Goal: Information Seeking & Learning: Learn about a topic

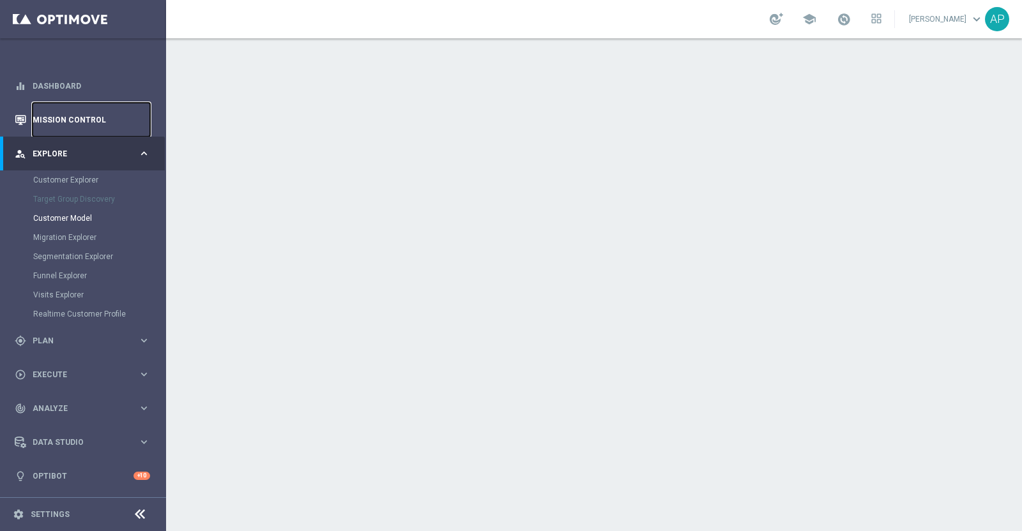
click at [73, 115] on link "Mission Control" at bounding box center [91, 120] width 117 height 34
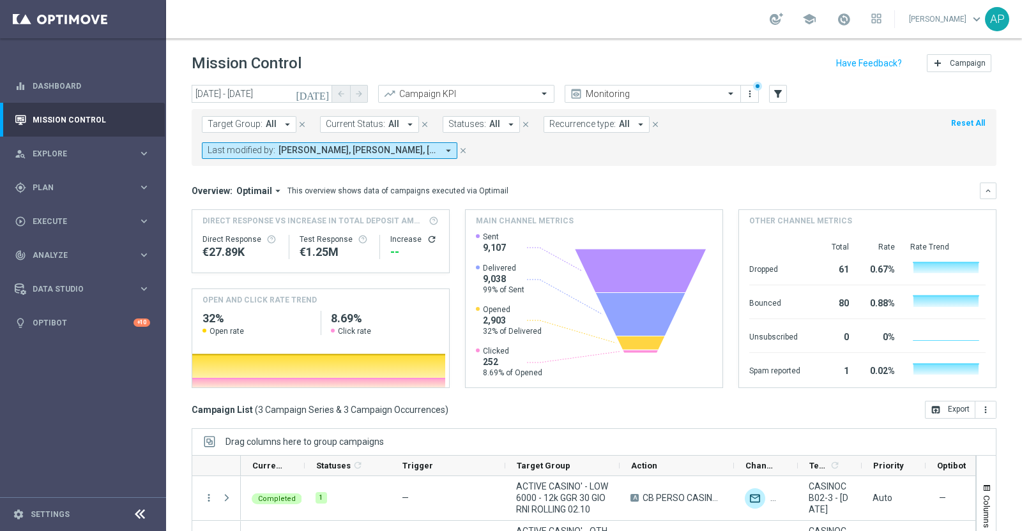
click at [706, 134] on form "Target Group: All arrow_drop_down close Current Status: All arrow_drop_down clo…" at bounding box center [565, 137] width 727 height 43
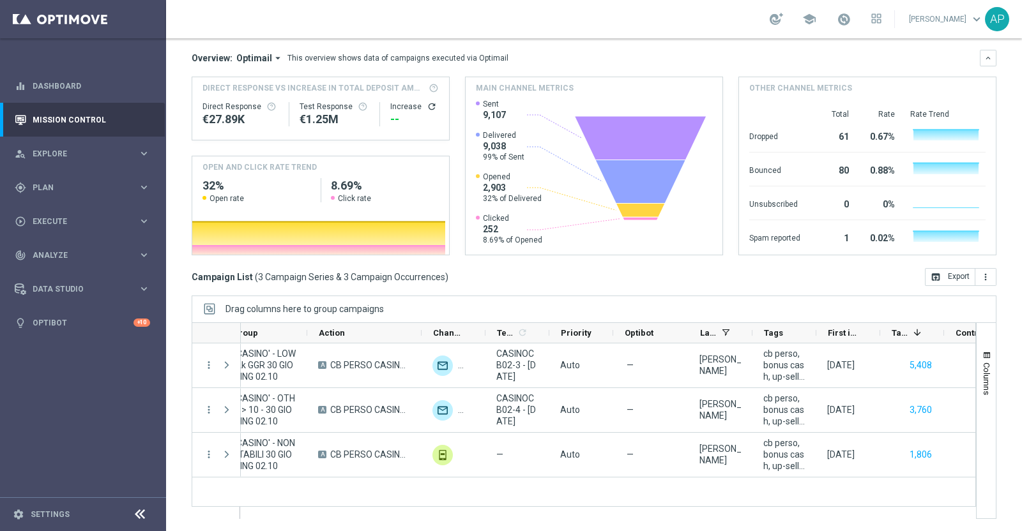
scroll to position [0, 355]
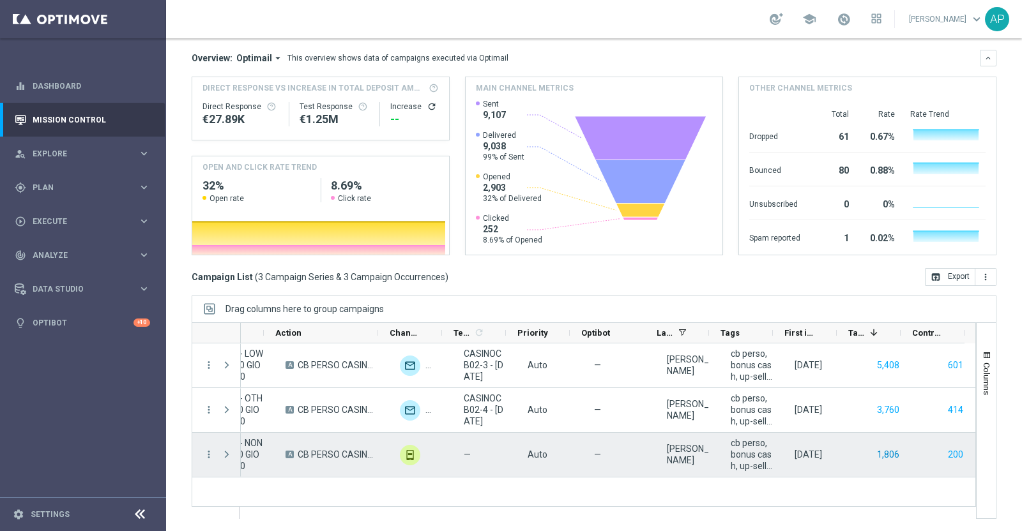
click at [881, 448] on button "1,806" at bounding box center [887, 455] width 25 height 16
click at [947, 451] on button "200" at bounding box center [955, 455] width 18 height 16
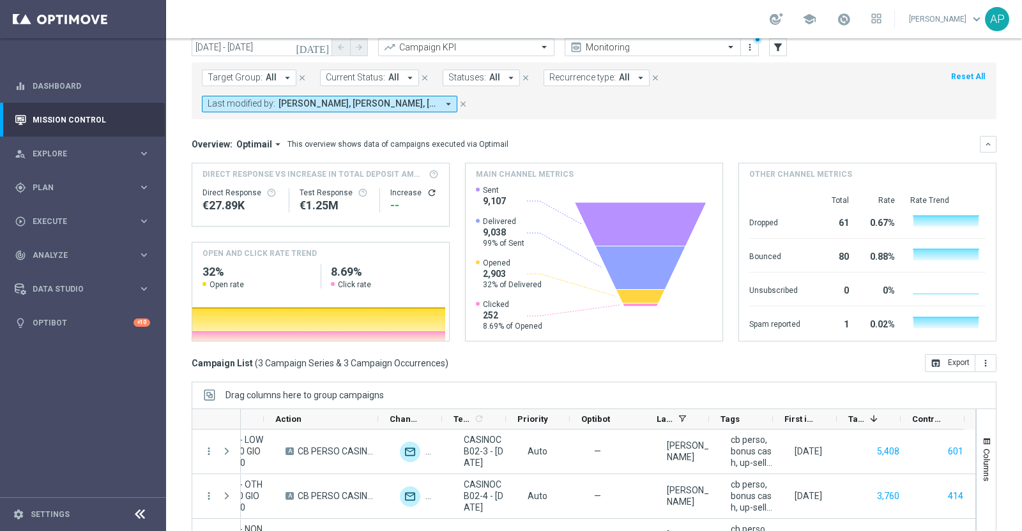
scroll to position [0, 0]
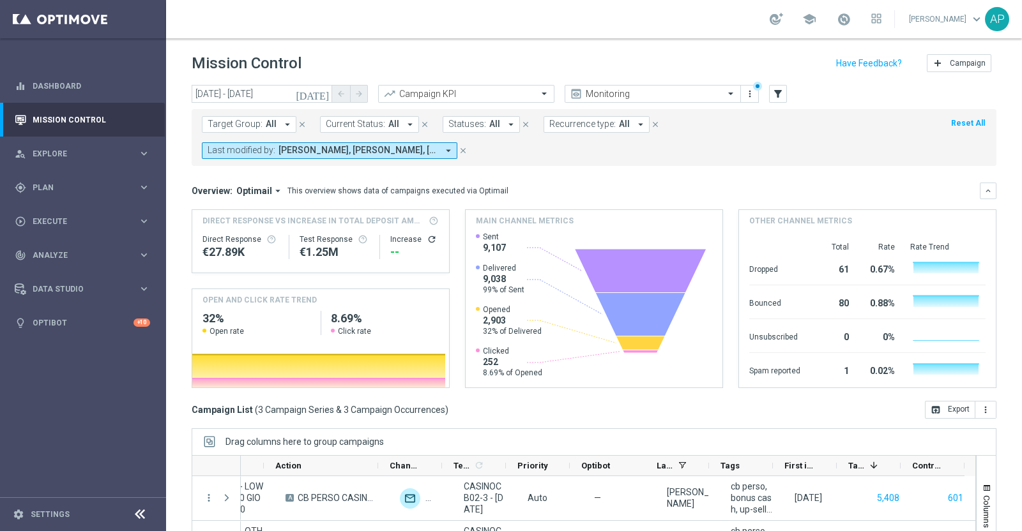
click at [322, 91] on icon "today" at bounding box center [313, 93] width 34 height 11
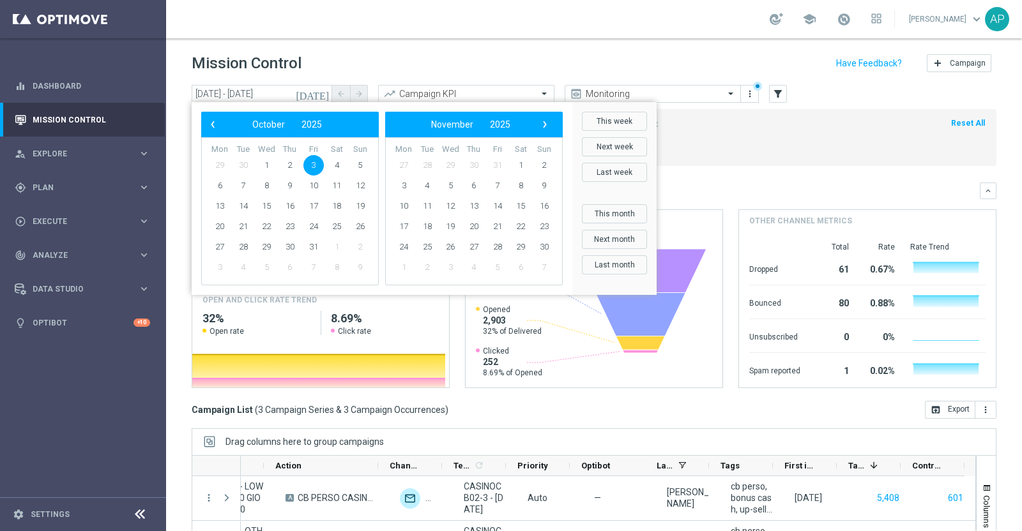
click at [310, 164] on span "3" at bounding box center [313, 165] width 20 height 20
type input "03 Oct 2025 - 03 Oct 2025"
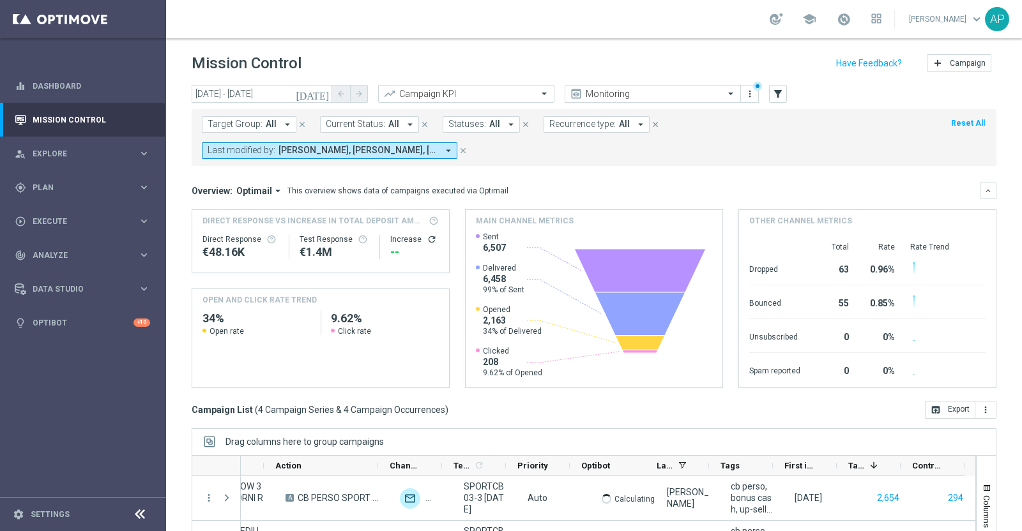
click at [689, 61] on div "Mission Control add Campaign" at bounding box center [594, 63] width 805 height 25
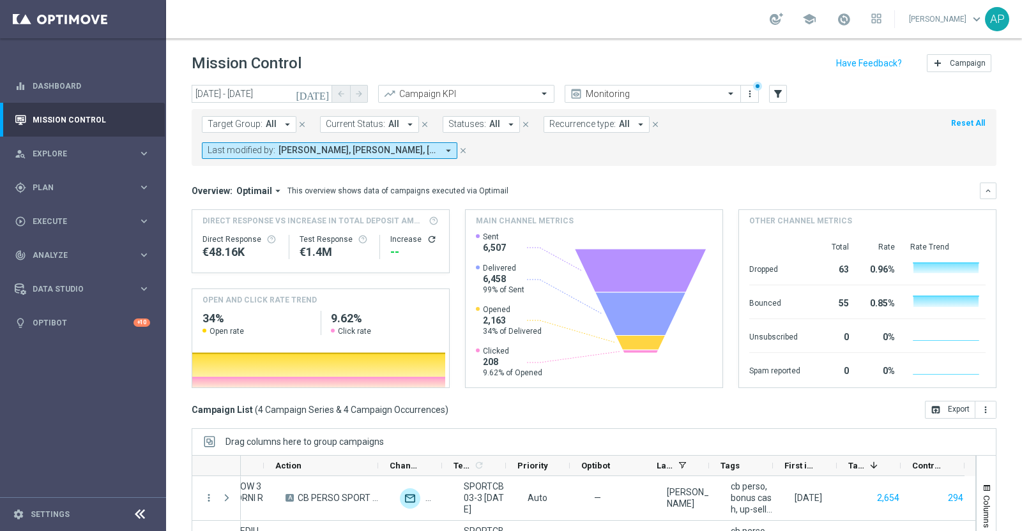
click at [689, 61] on div "Mission Control add Campaign" at bounding box center [594, 63] width 805 height 25
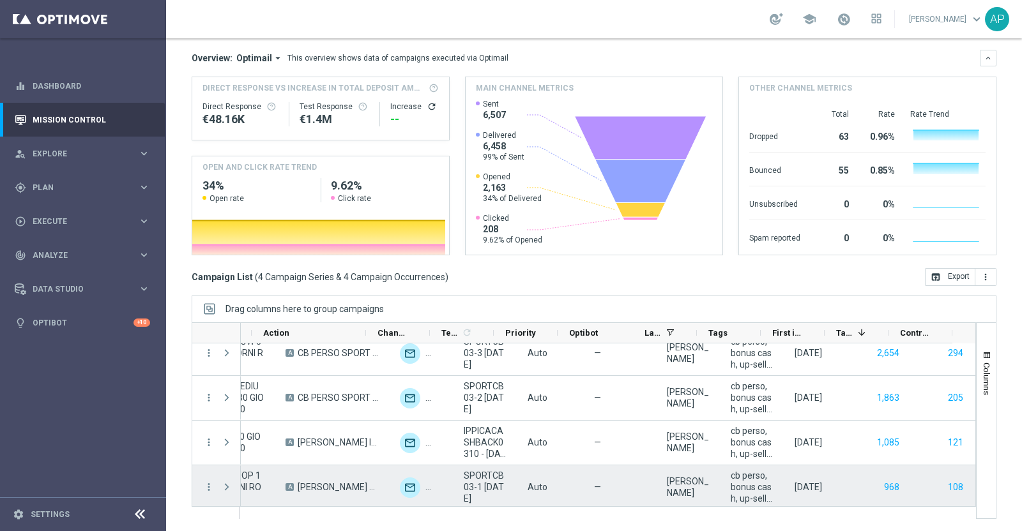
scroll to position [15, 0]
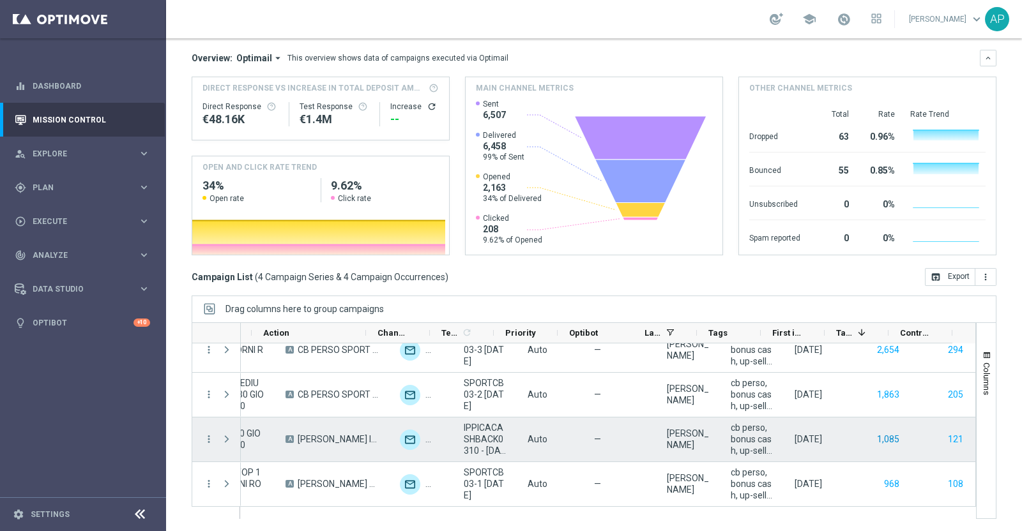
click at [875, 438] on button "1,085" at bounding box center [887, 440] width 25 height 16
click at [946, 435] on button "121" at bounding box center [955, 440] width 18 height 16
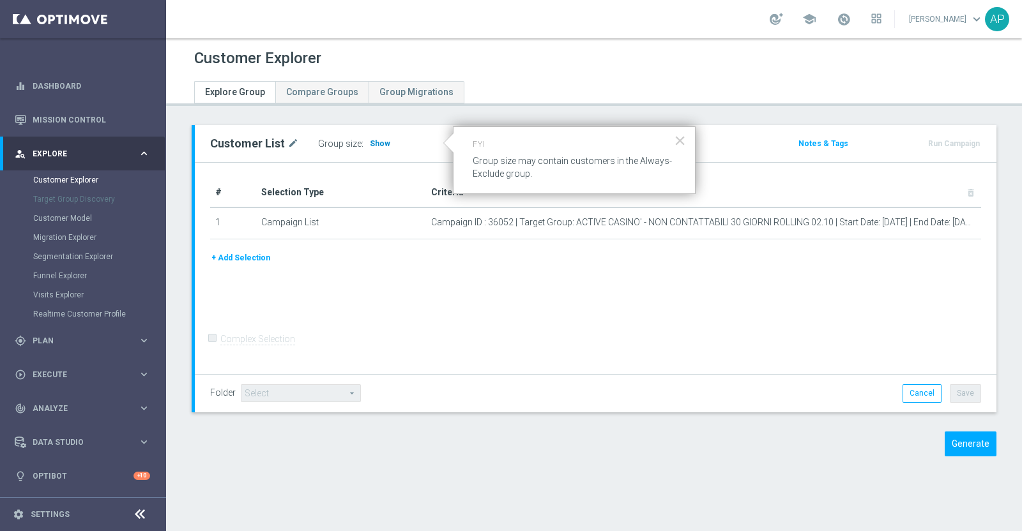
click at [370, 140] on span "Show" at bounding box center [380, 143] width 20 height 9
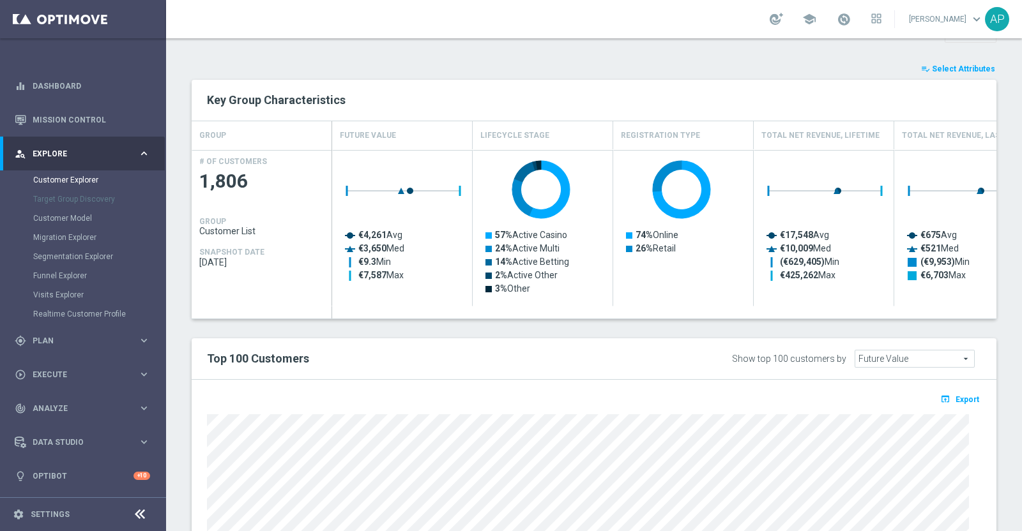
scroll to position [274, 0]
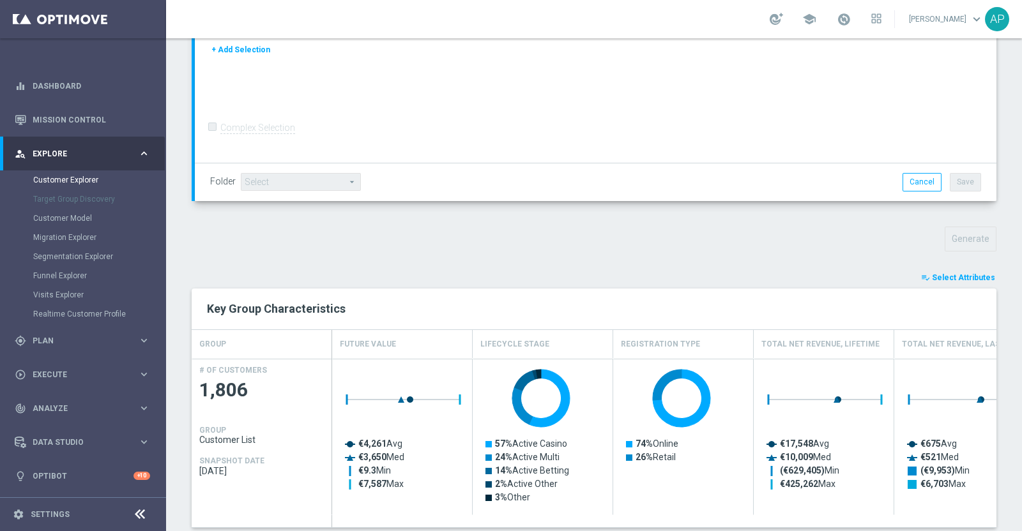
click at [955, 273] on span "Select Attributes" at bounding box center [963, 277] width 63 height 9
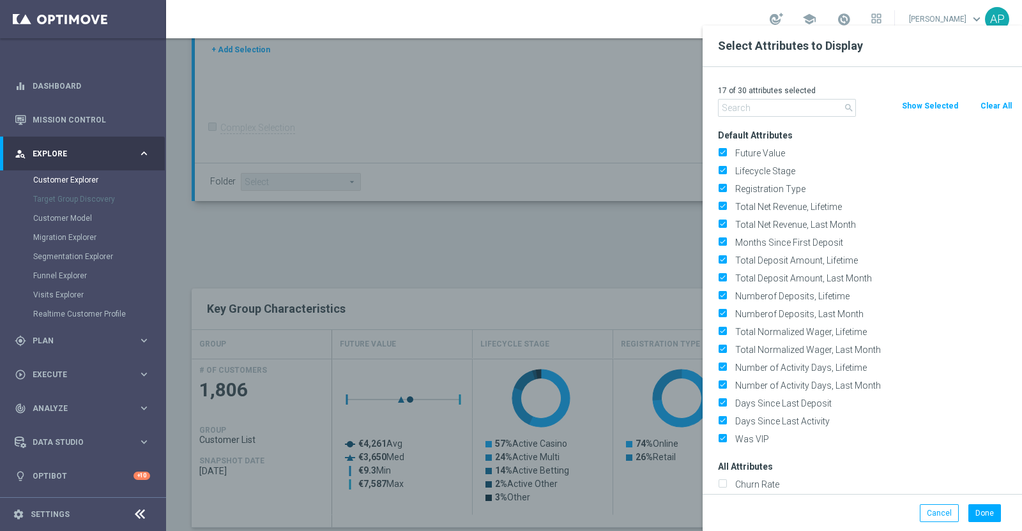
click at [990, 102] on button "Clear All" at bounding box center [996, 106] width 34 height 14
checkbox input "false"
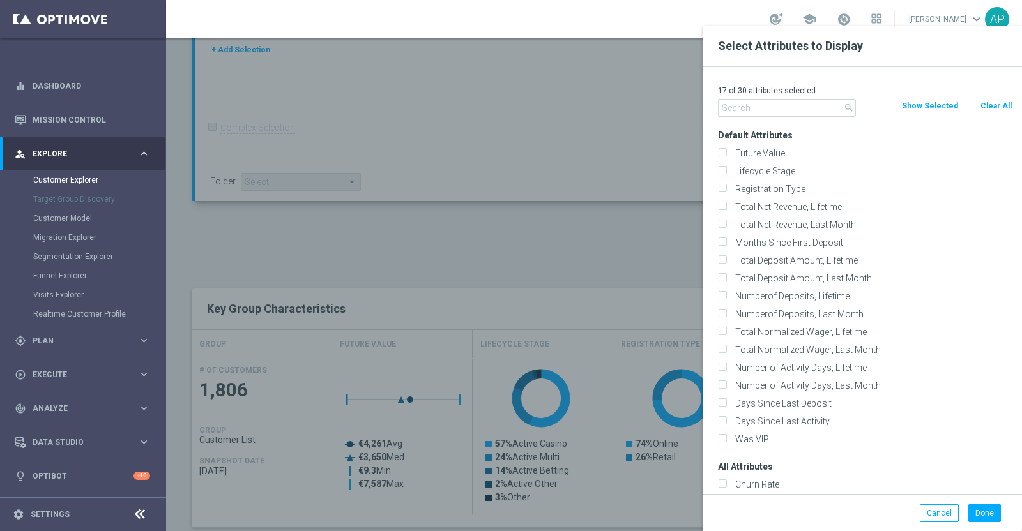
checkbox input "false"
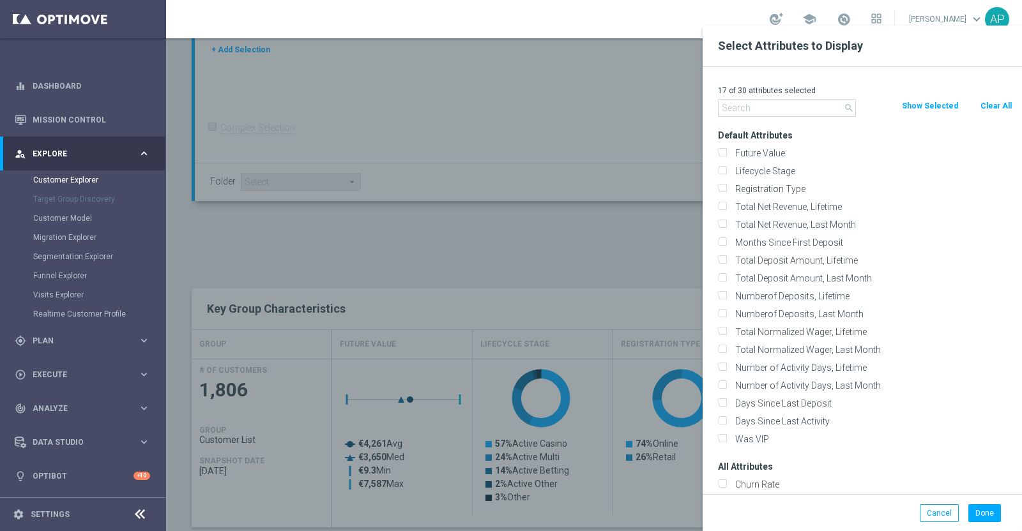
checkbox input "false"
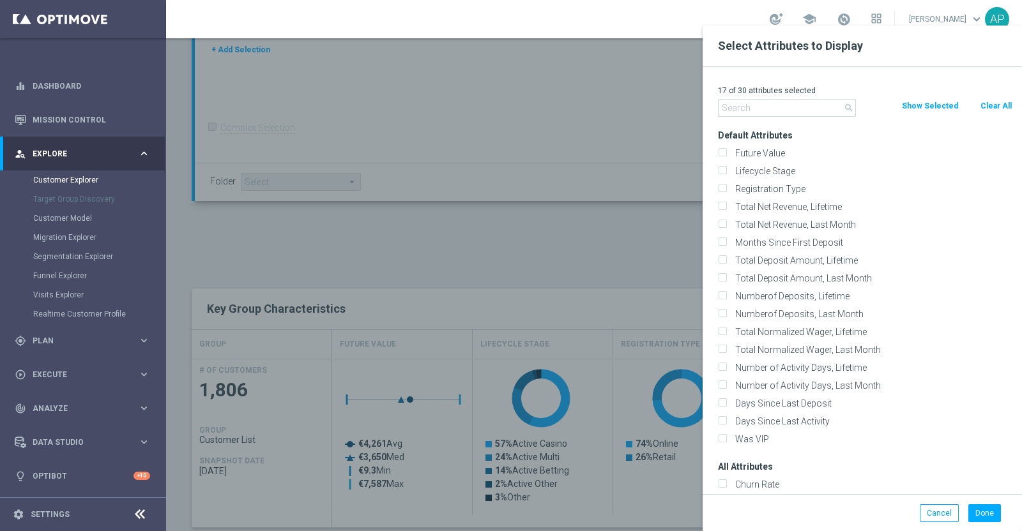
checkbox input "false"
click at [785, 106] on input "text" at bounding box center [787, 108] width 138 height 18
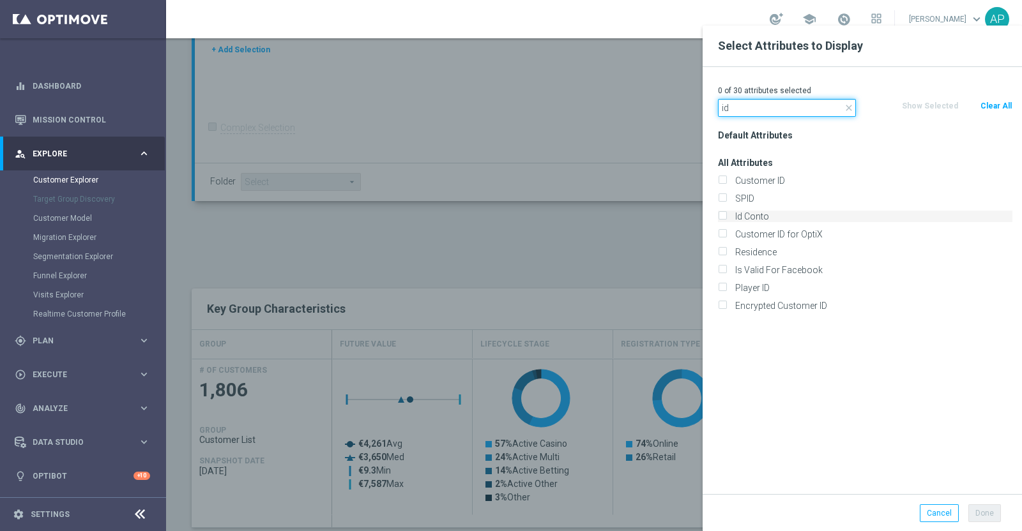
type input "id"
click at [755, 217] on label "Id Conto" at bounding box center [871, 216] width 282 height 11
click at [726, 217] on input "Id Conto" at bounding box center [722, 218] width 8 height 8
checkbox input "true"
click at [987, 514] on button "Done" at bounding box center [984, 513] width 33 height 18
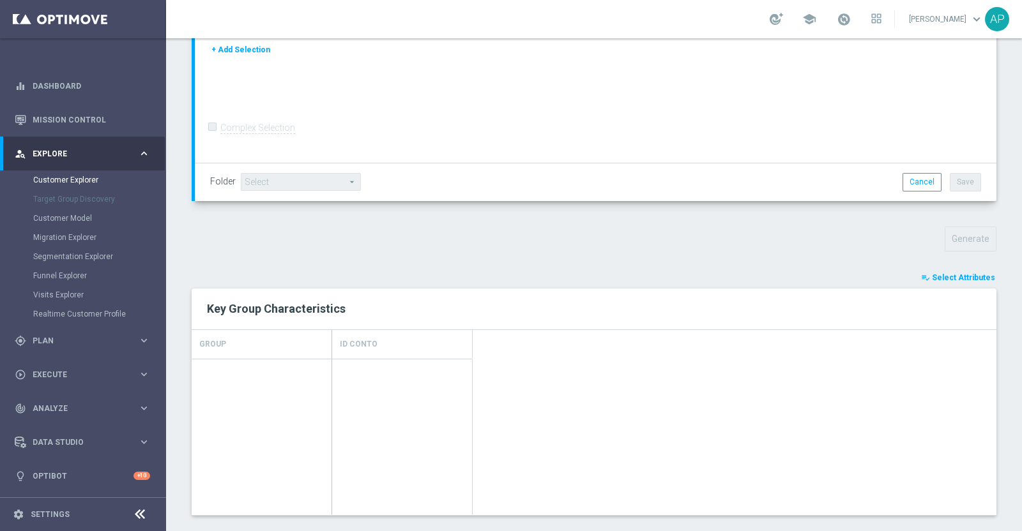
type input "Search"
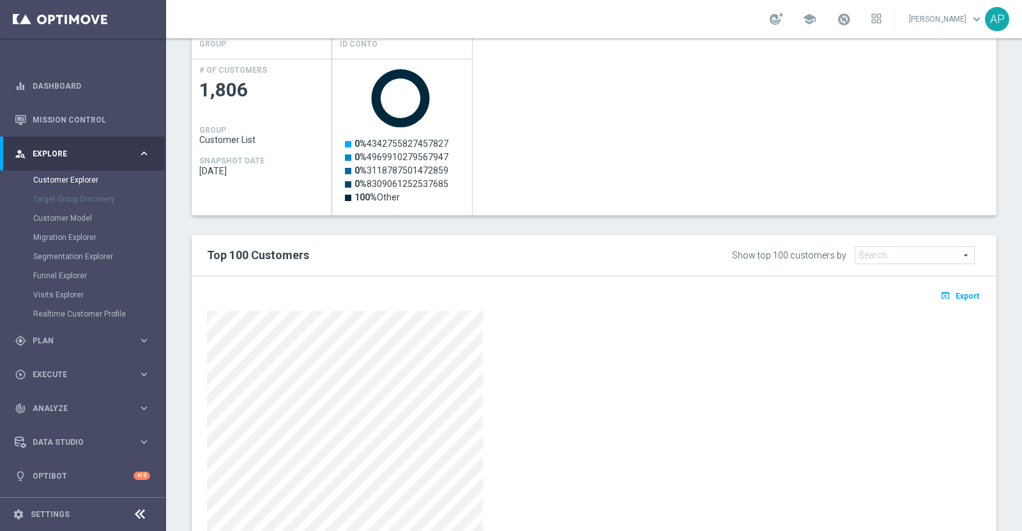
scroll to position [661, 0]
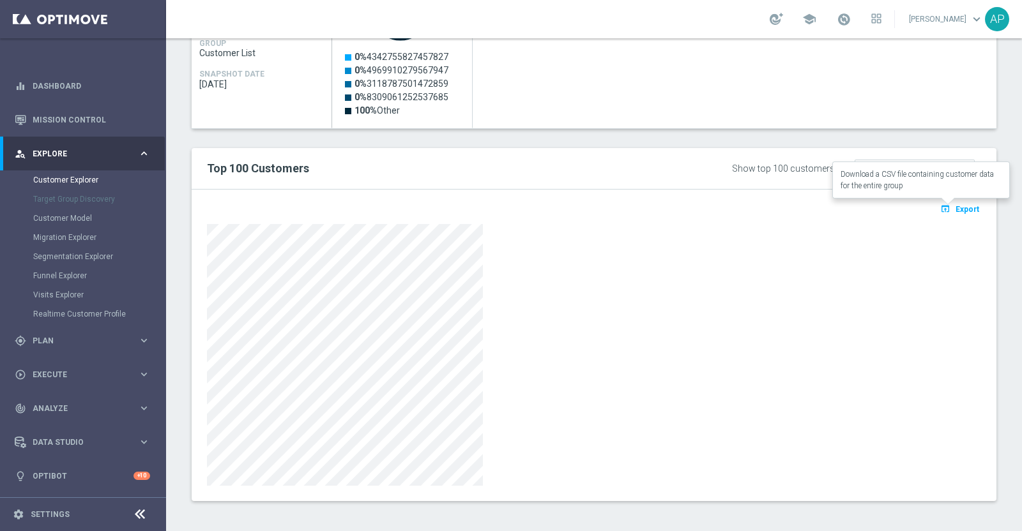
click at [955, 207] on span "Export" at bounding box center [967, 209] width 24 height 9
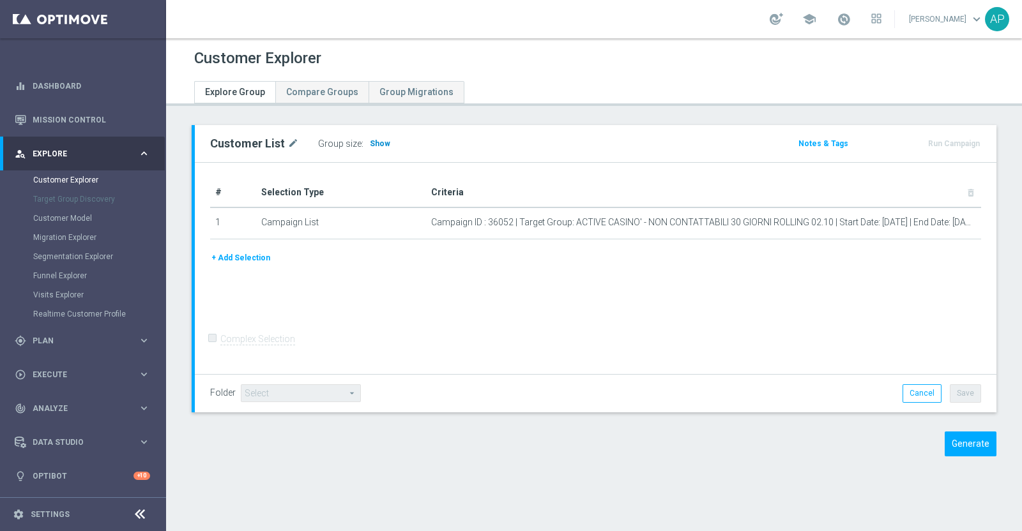
click at [375, 139] on span "Show" at bounding box center [380, 143] width 20 height 9
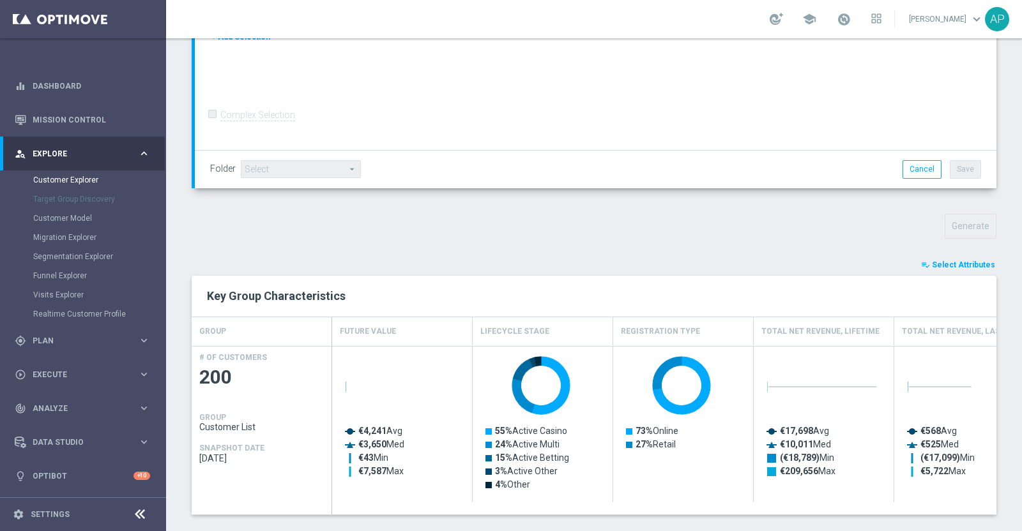
scroll to position [399, 0]
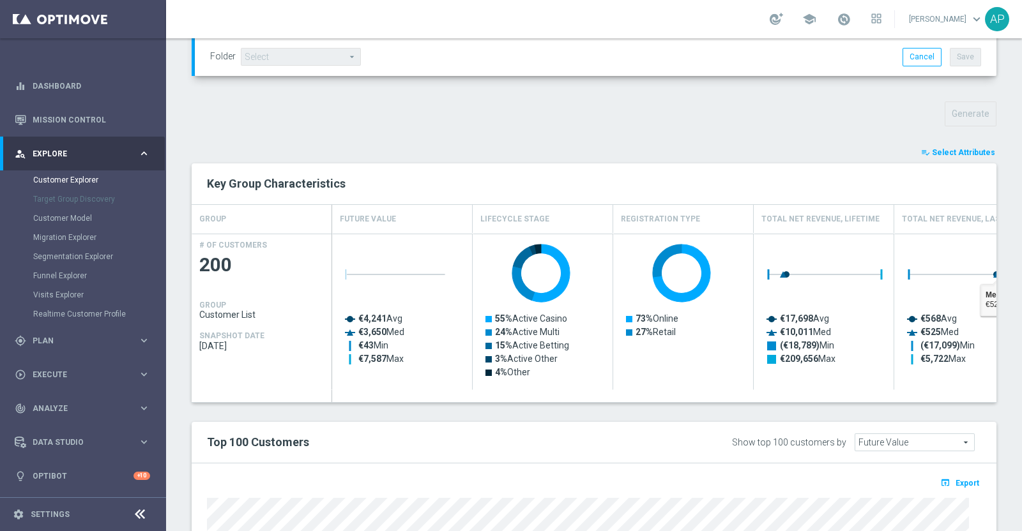
click at [951, 142] on div "TARGET GROUP arrow_drop_down Show Selected 0 of NaN" at bounding box center [594, 260] width 856 height 1068
click at [951, 146] on button "playlist_add_check Select Attributes" at bounding box center [957, 153] width 77 height 14
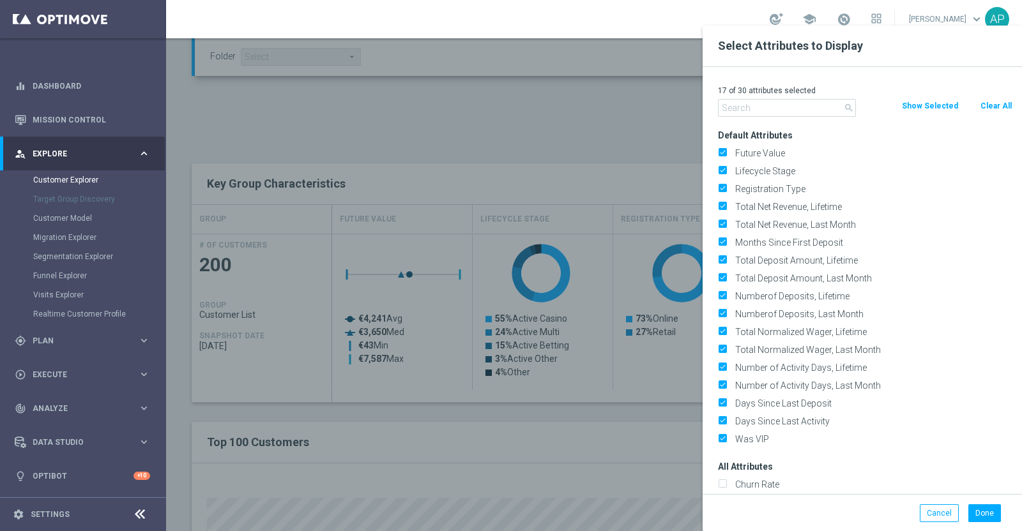
click at [994, 105] on button "Clear All" at bounding box center [996, 106] width 34 height 14
checkbox input "false"
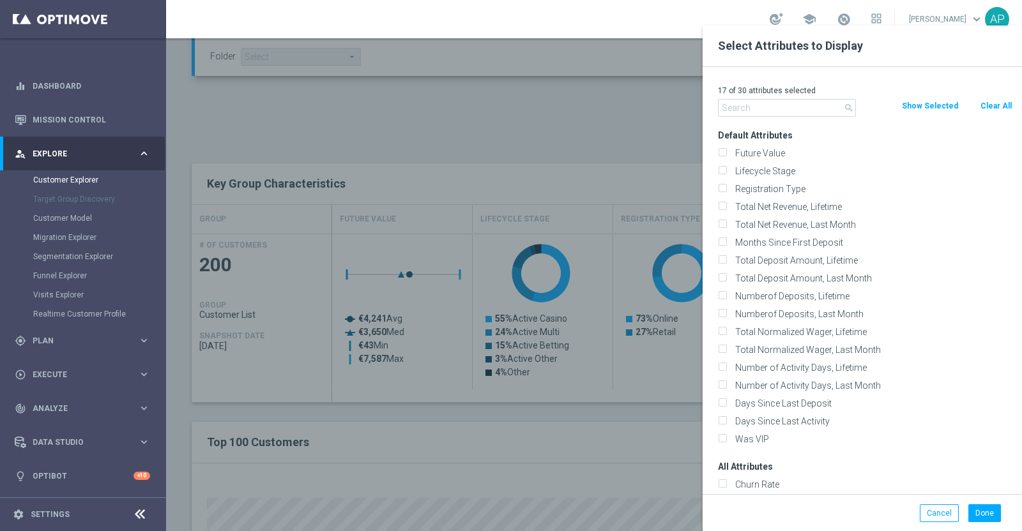
checkbox input "false"
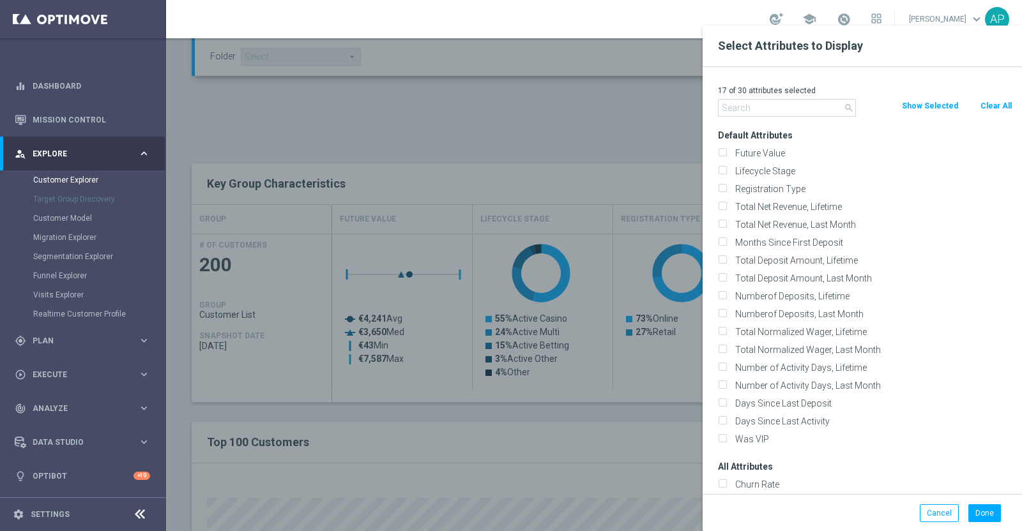
checkbox input "false"
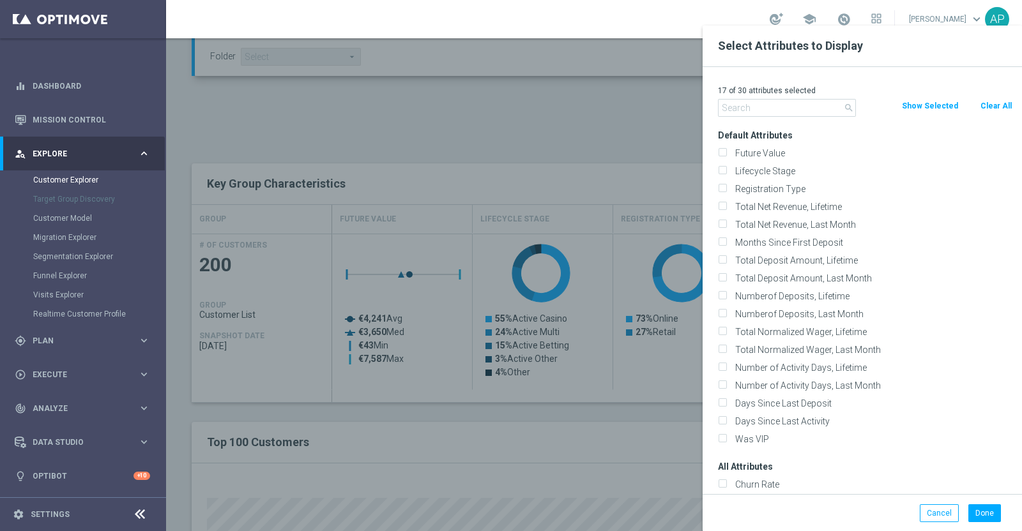
checkbox input "false"
click at [801, 106] on input "text" at bounding box center [787, 108] width 138 height 18
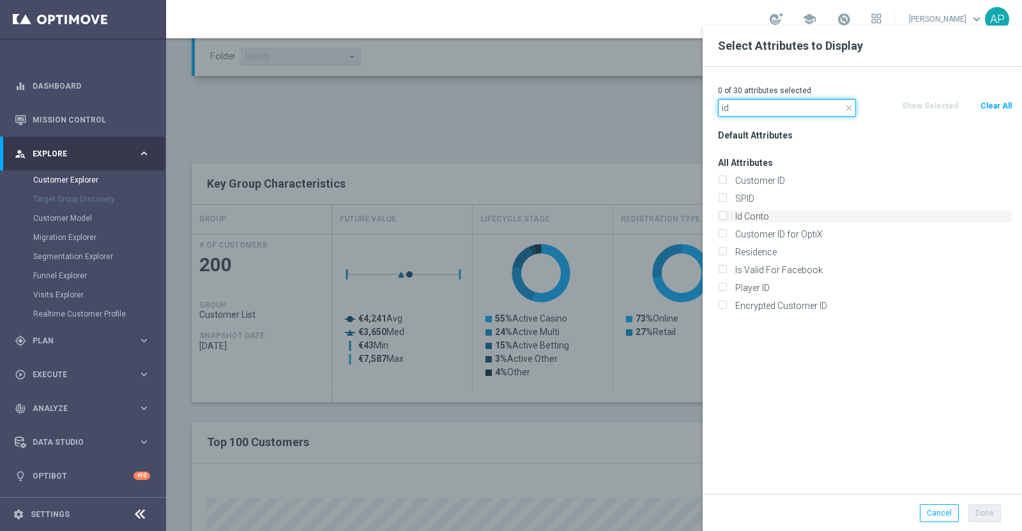
type input "id"
click at [757, 215] on label "Id Conto" at bounding box center [871, 216] width 282 height 11
click at [726, 215] on input "Id Conto" at bounding box center [722, 218] width 8 height 8
checkbox input "true"
click at [990, 514] on button "Done" at bounding box center [984, 513] width 33 height 18
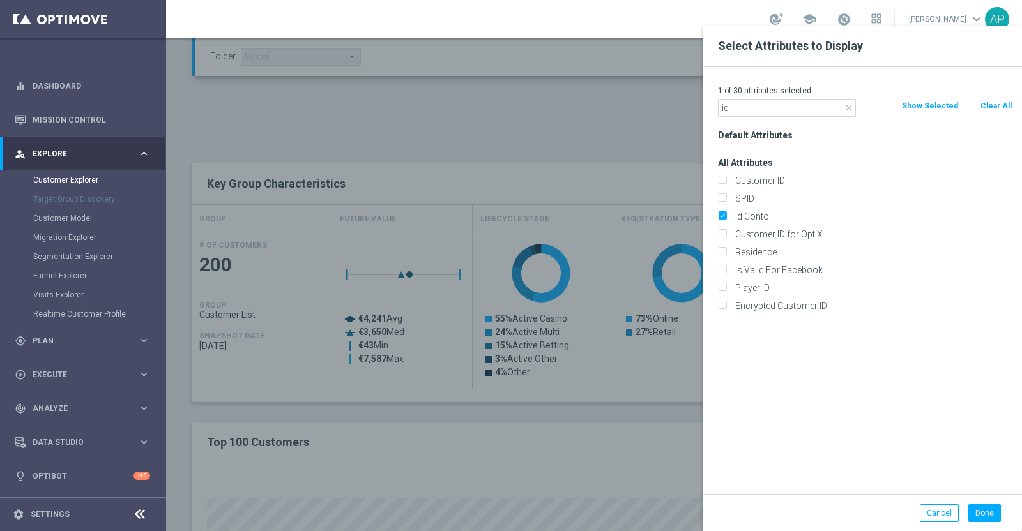
type input "Search"
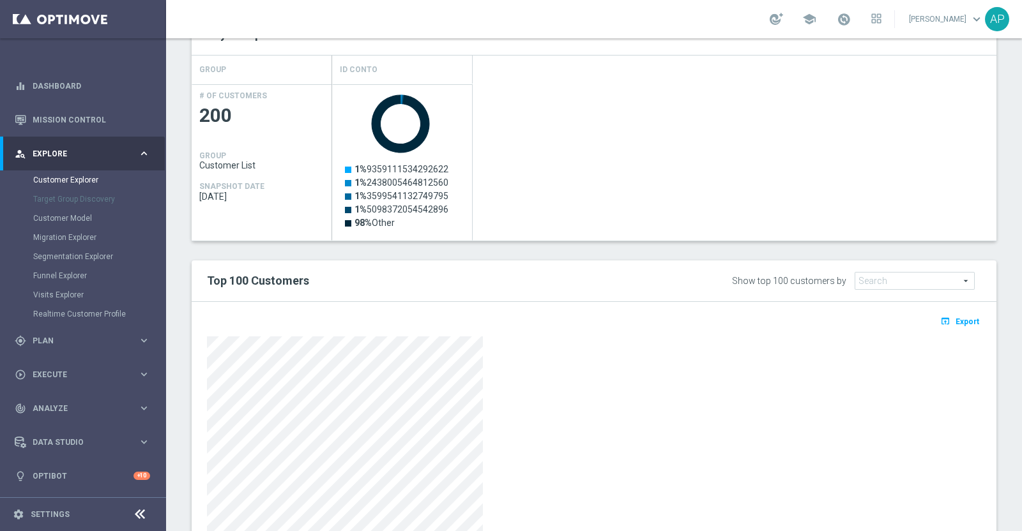
scroll to position [558, 0]
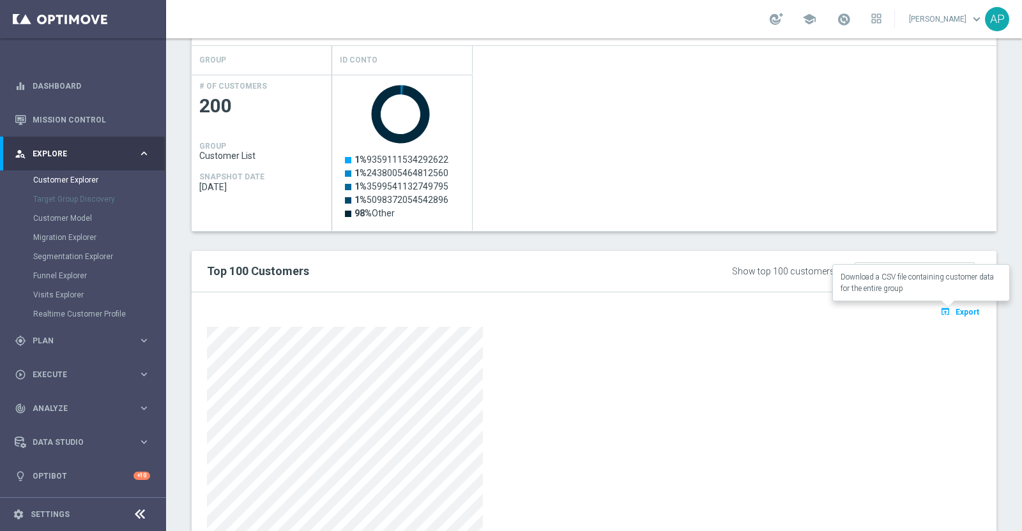
click at [940, 313] on icon "open_in_browser" at bounding box center [946, 311] width 13 height 10
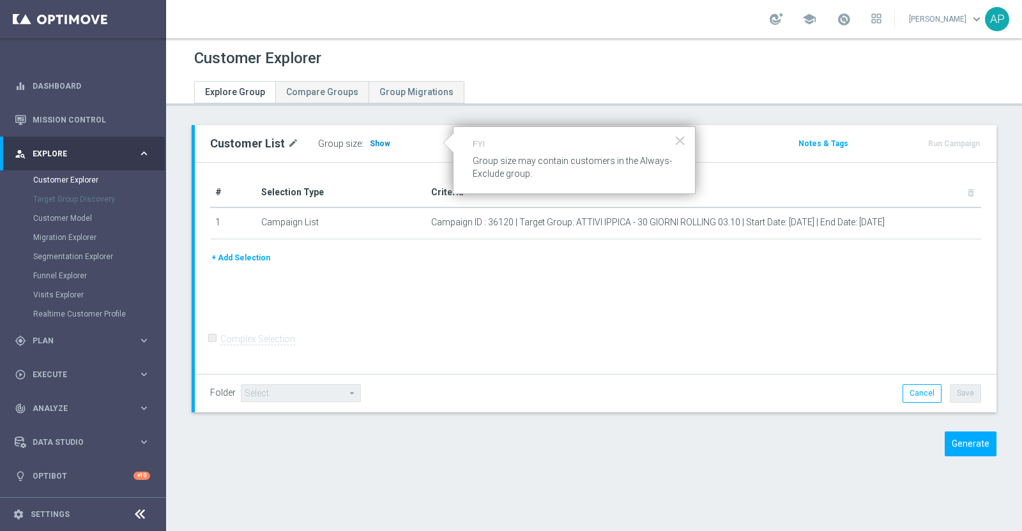
click at [379, 142] on span "Show" at bounding box center [380, 143] width 20 height 9
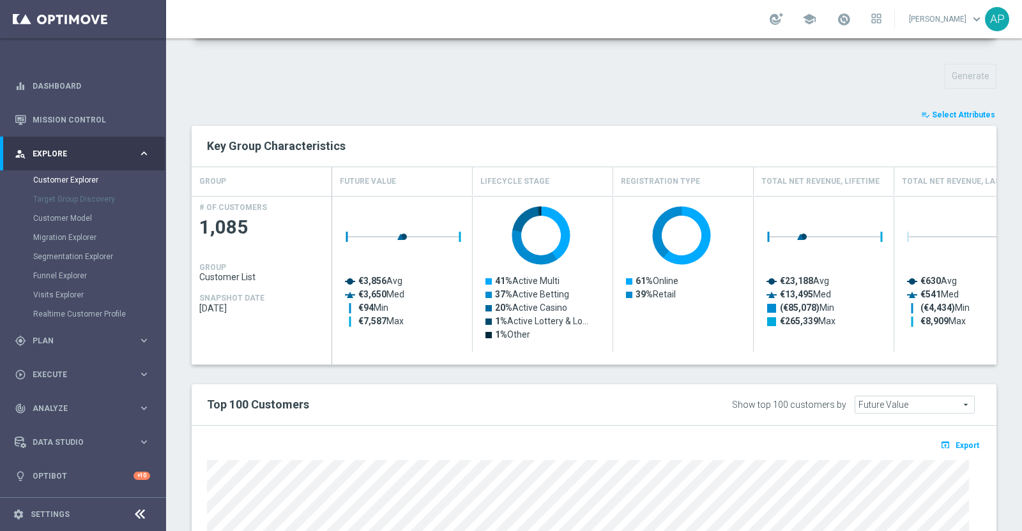
scroll to position [274, 0]
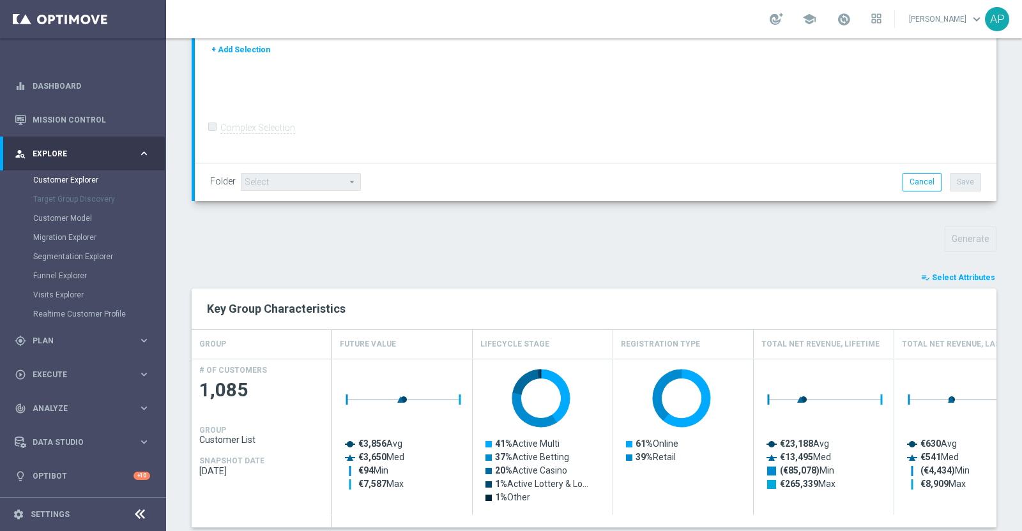
click at [952, 276] on span "Select Attributes" at bounding box center [963, 277] width 63 height 9
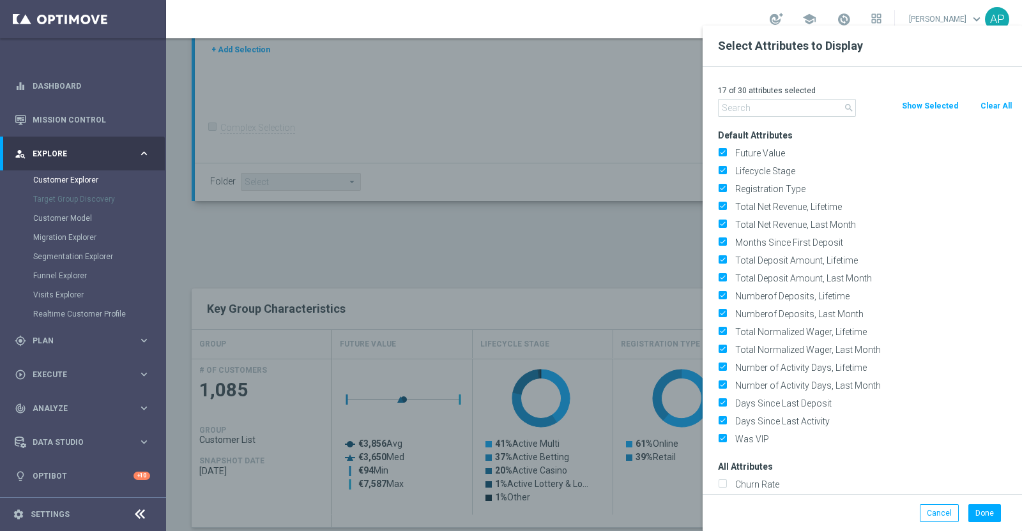
drag, startPoint x: 990, startPoint y: 100, endPoint x: 846, endPoint y: 108, distance: 143.9
click at [987, 100] on button "Clear All" at bounding box center [996, 106] width 34 height 14
checkbox input "false"
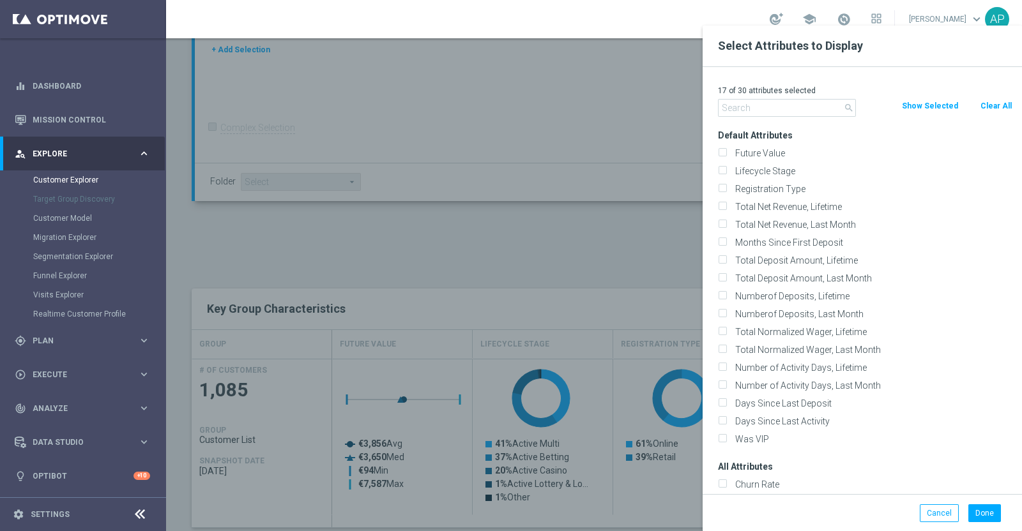
checkbox input "false"
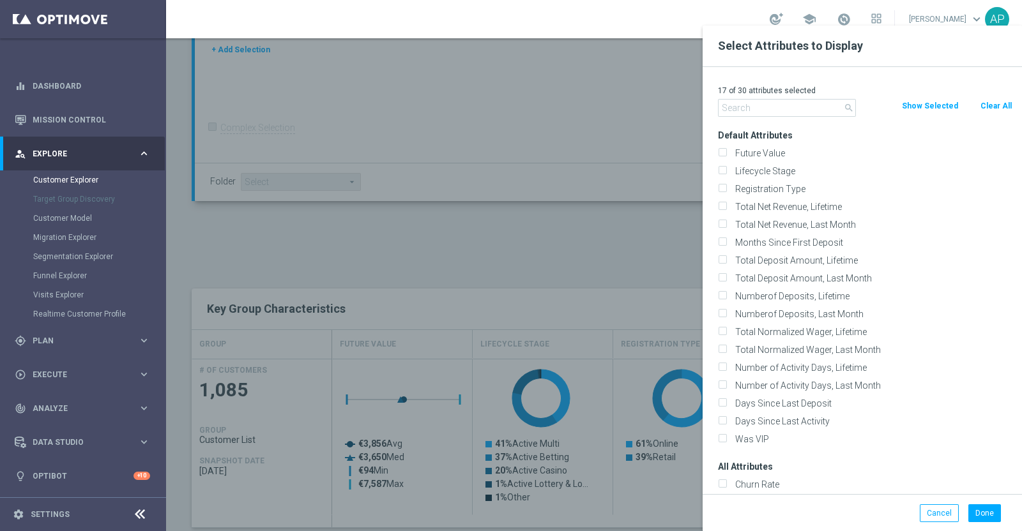
checkbox input "false"
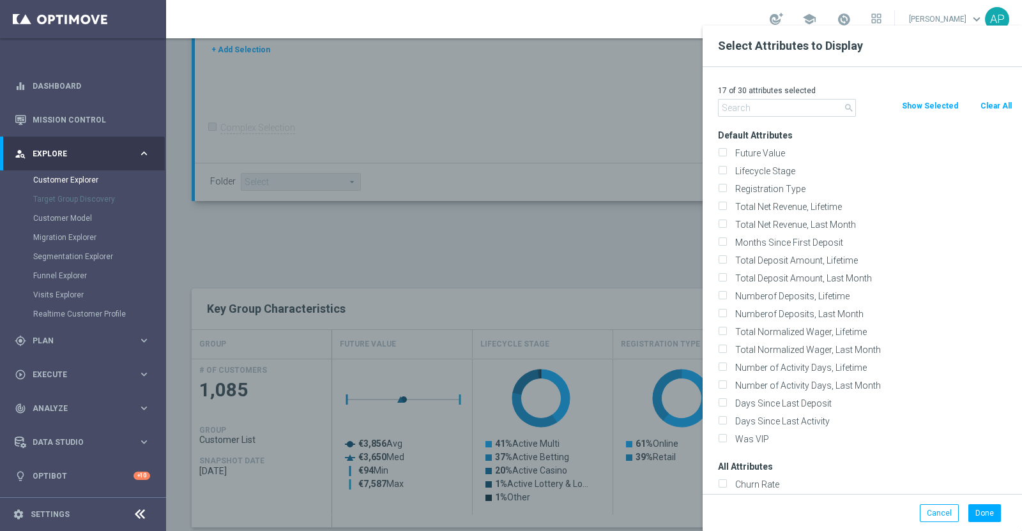
checkbox input "false"
click at [775, 109] on input "text" at bounding box center [787, 108] width 138 height 18
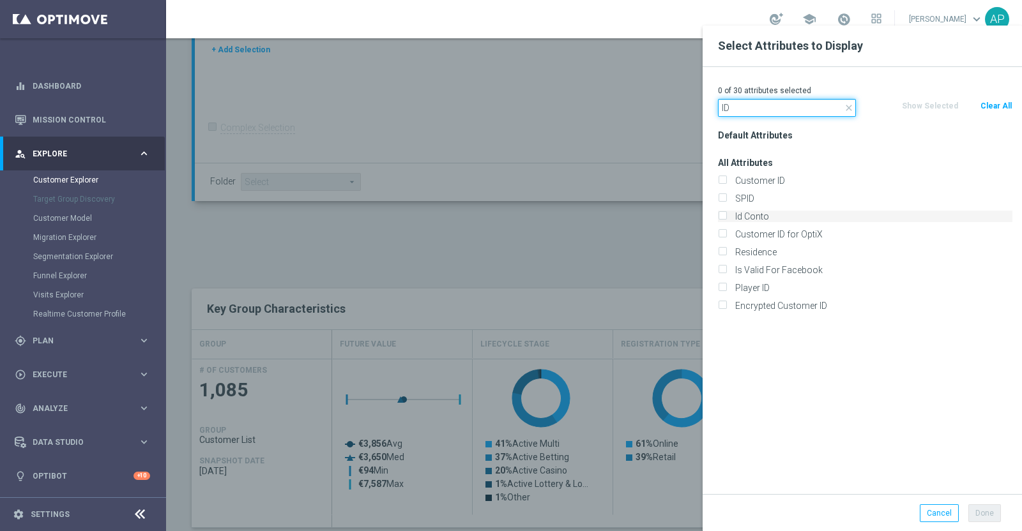
type input "ID"
click at [746, 220] on label "Id Conto" at bounding box center [871, 216] width 282 height 11
click at [726, 220] on input "Id Conto" at bounding box center [722, 218] width 8 height 8
checkbox input "true"
click at [987, 512] on button "Done" at bounding box center [984, 513] width 33 height 18
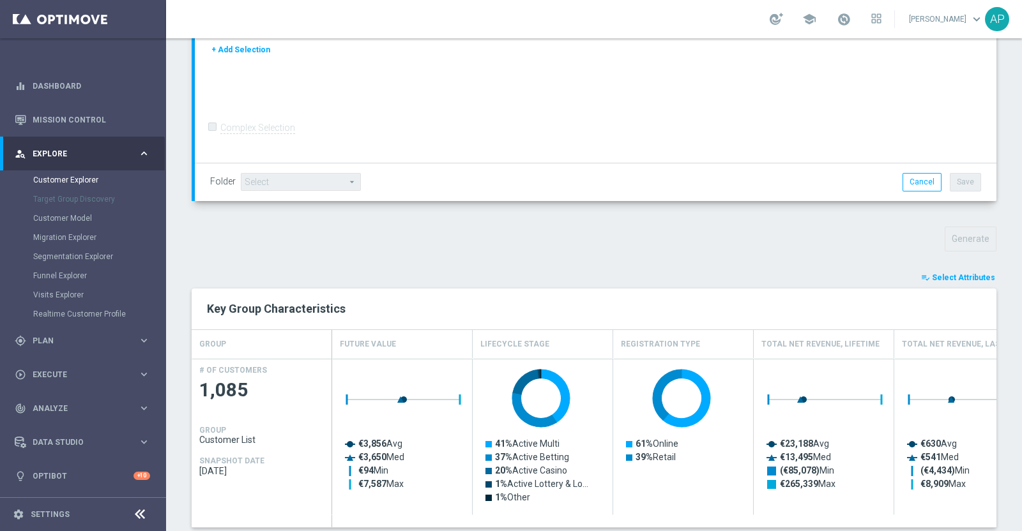
type input "Search"
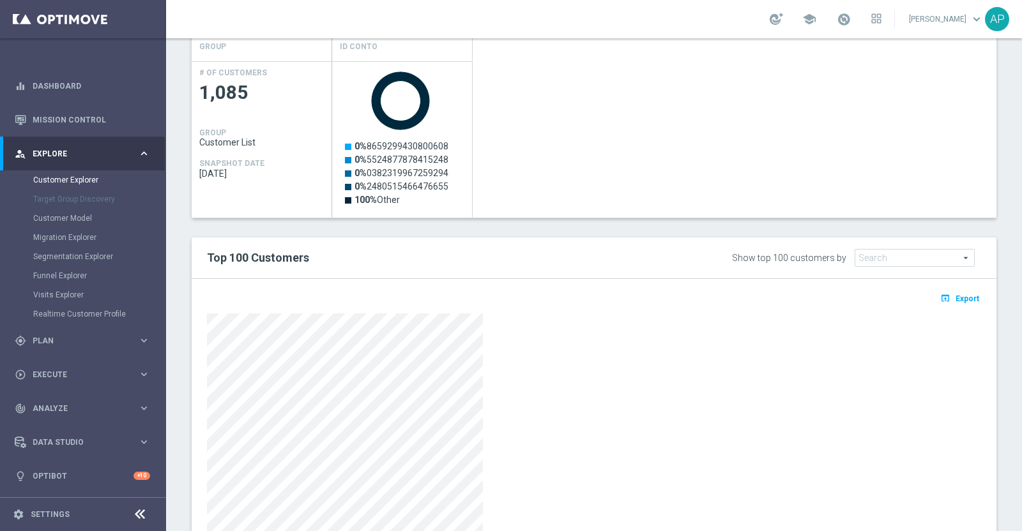
scroll to position [593, 0]
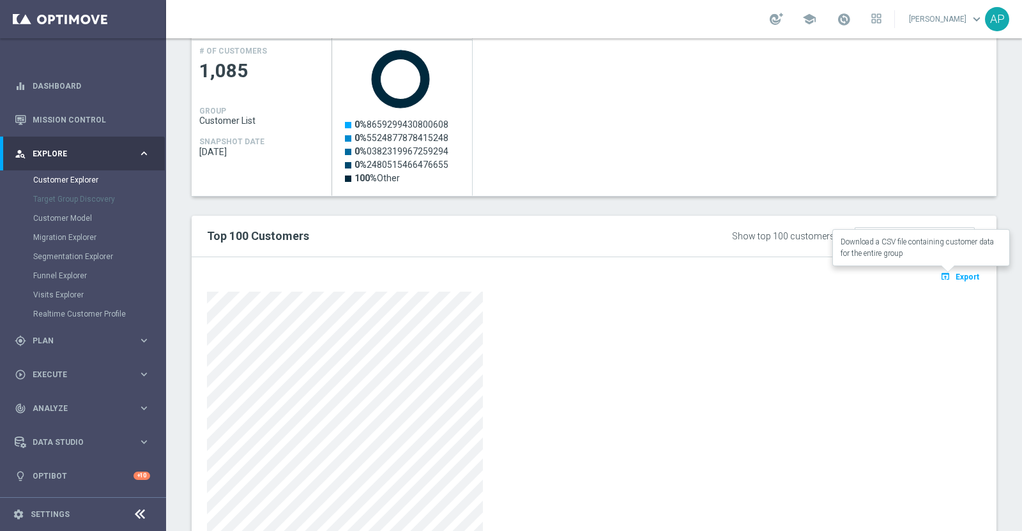
click at [955, 276] on span "Export" at bounding box center [967, 277] width 24 height 9
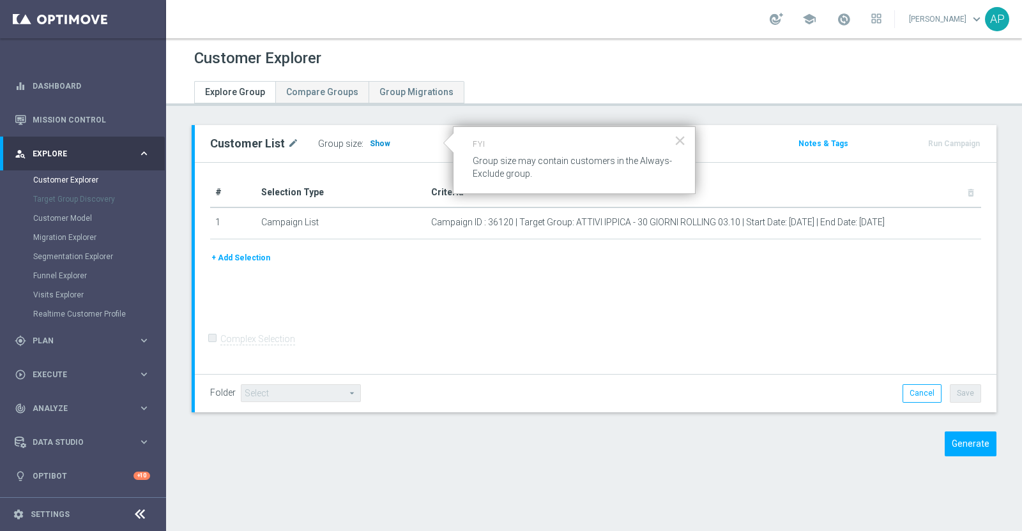
click at [374, 141] on span "Show" at bounding box center [380, 143] width 20 height 9
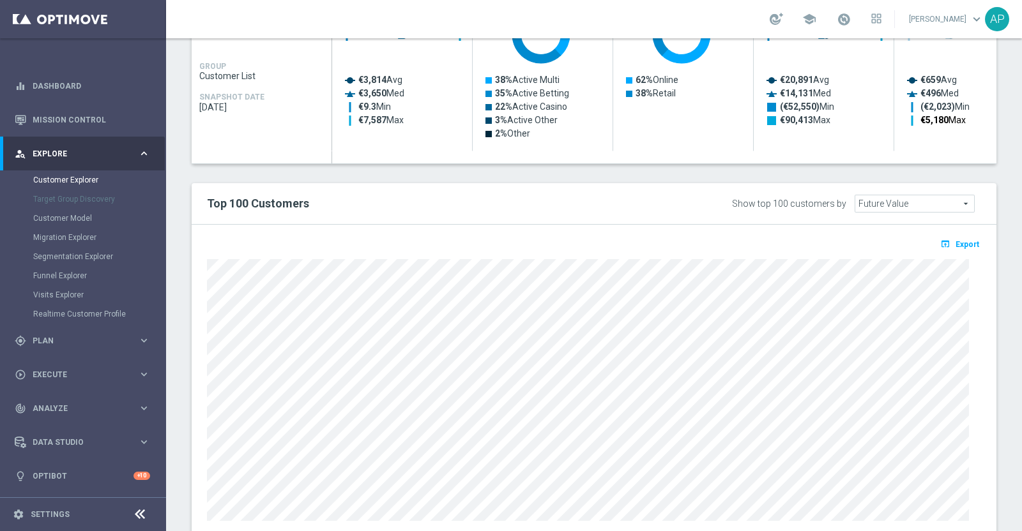
scroll to position [239, 0]
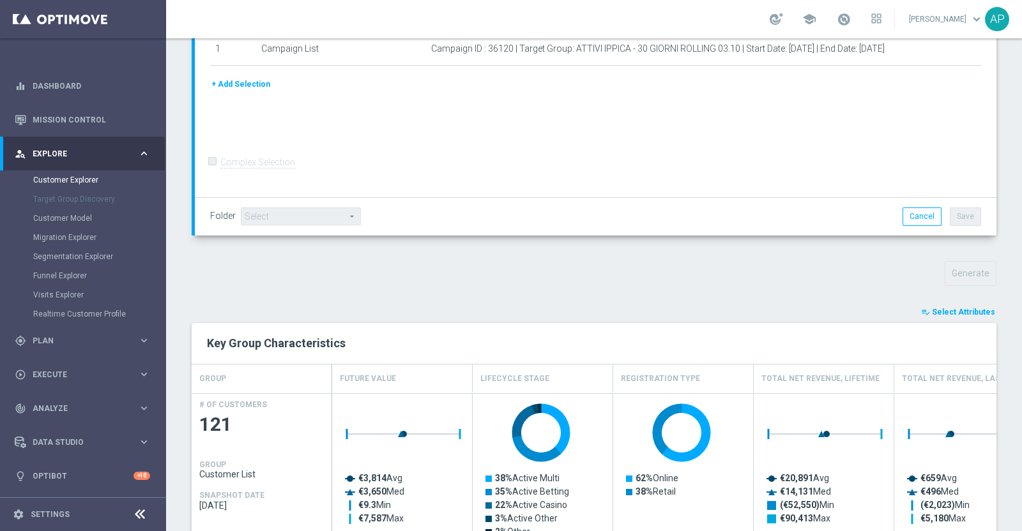
drag, startPoint x: 953, startPoint y: 310, endPoint x: 927, endPoint y: 274, distance: 44.5
click at [953, 311] on span "Select Attributes" at bounding box center [963, 312] width 63 height 9
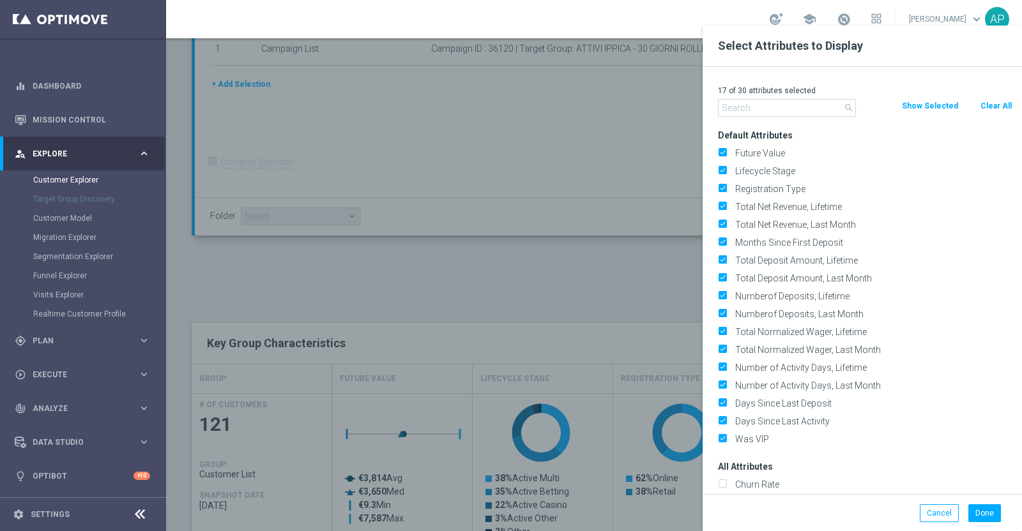
click at [990, 106] on button "Clear All" at bounding box center [996, 106] width 34 height 14
checkbox input "false"
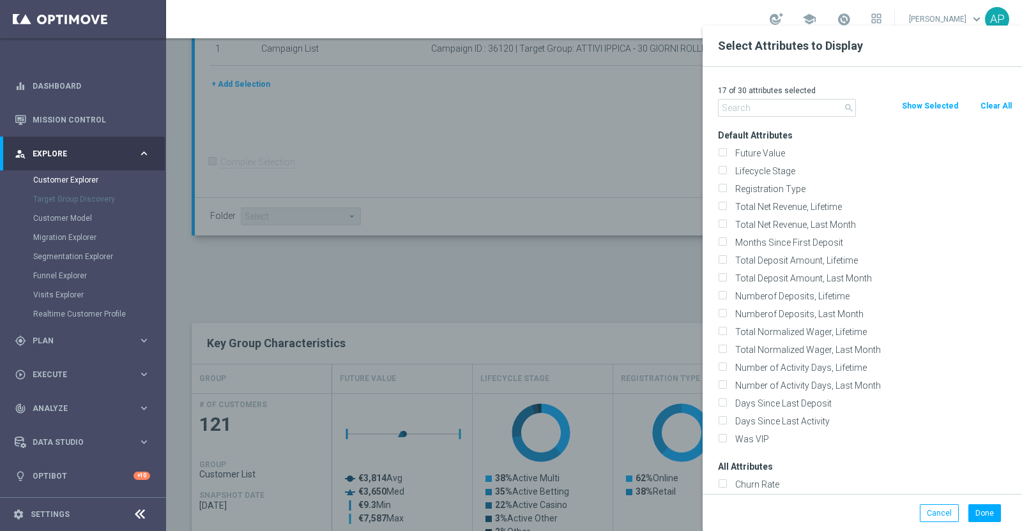
checkbox input "false"
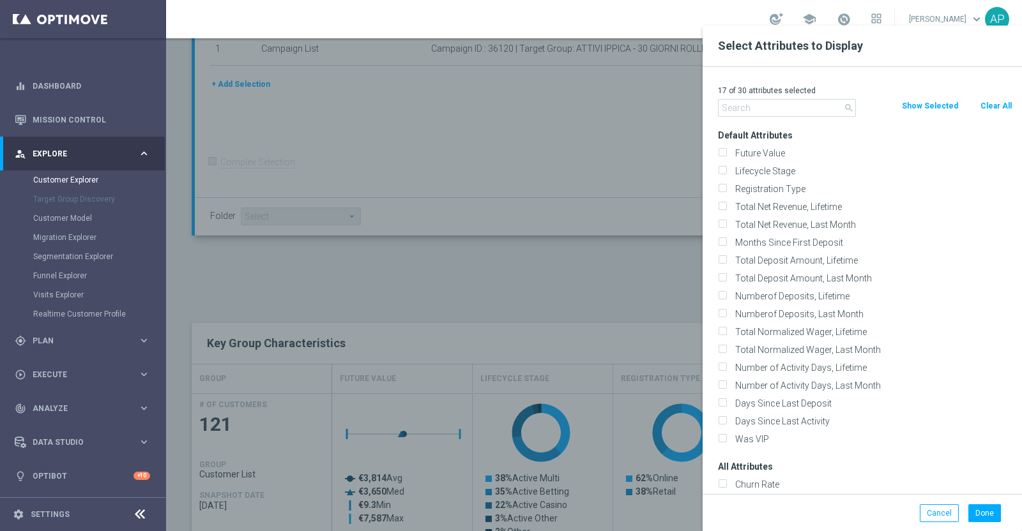
checkbox input "false"
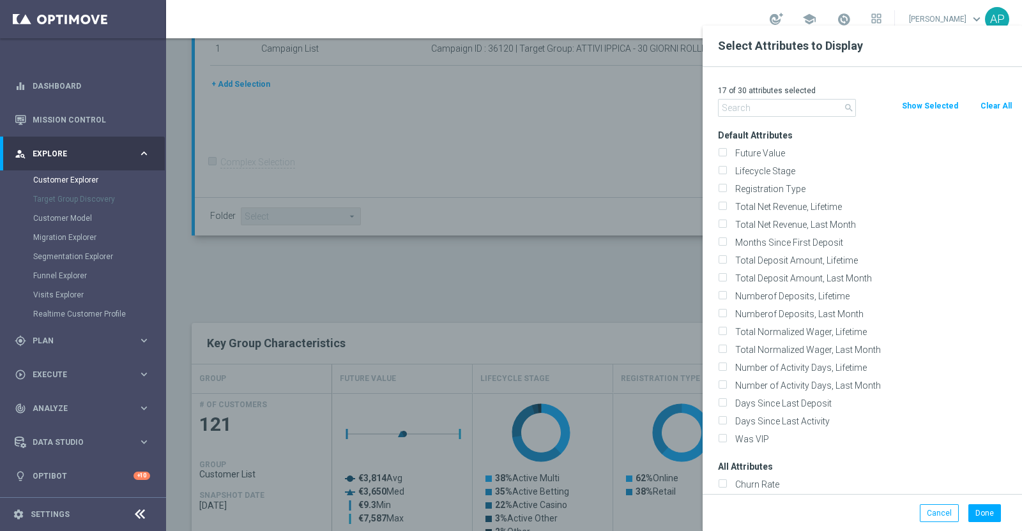
checkbox input "false"
click at [775, 110] on input "text" at bounding box center [787, 108] width 138 height 18
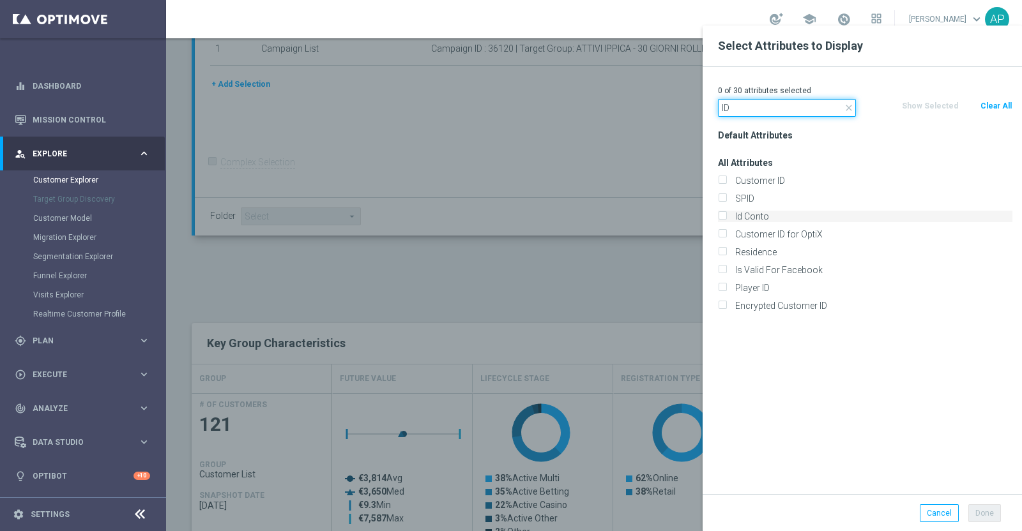
type input "ID"
click at [769, 215] on label "Id Conto" at bounding box center [871, 216] width 282 height 11
click at [726, 215] on input "Id Conto" at bounding box center [722, 218] width 8 height 8
checkbox input "true"
click at [984, 505] on button "Done" at bounding box center [984, 513] width 33 height 18
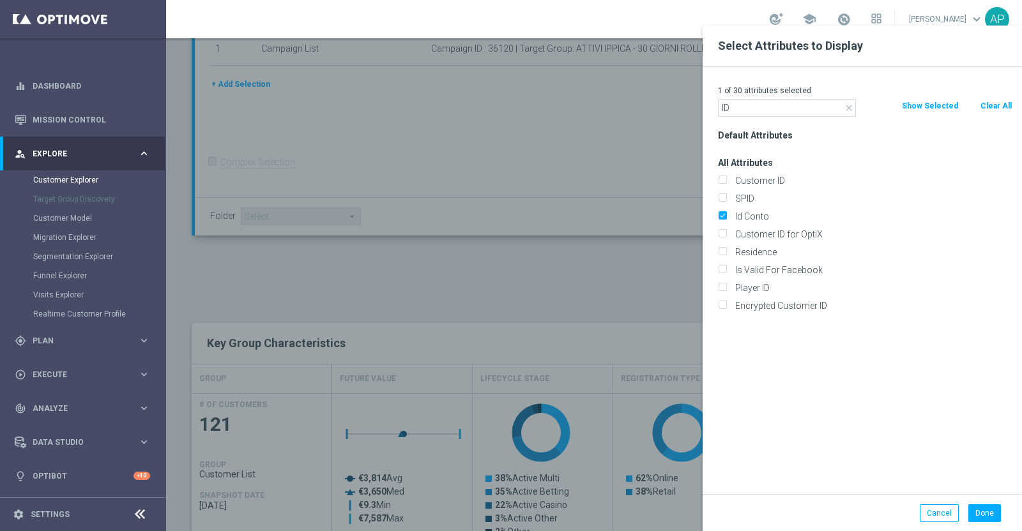
type input "Search"
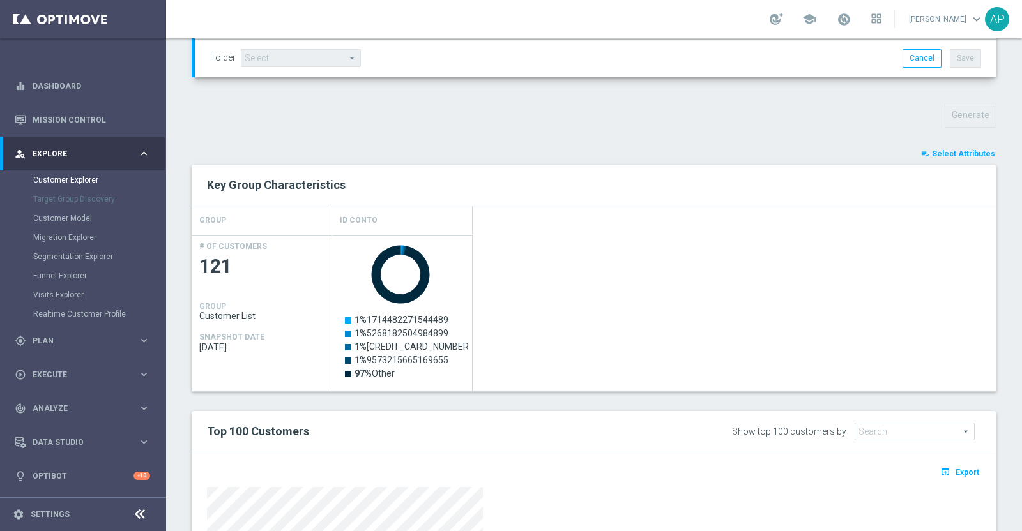
scroll to position [399, 0]
click at [955, 472] on span "Export" at bounding box center [967, 471] width 24 height 9
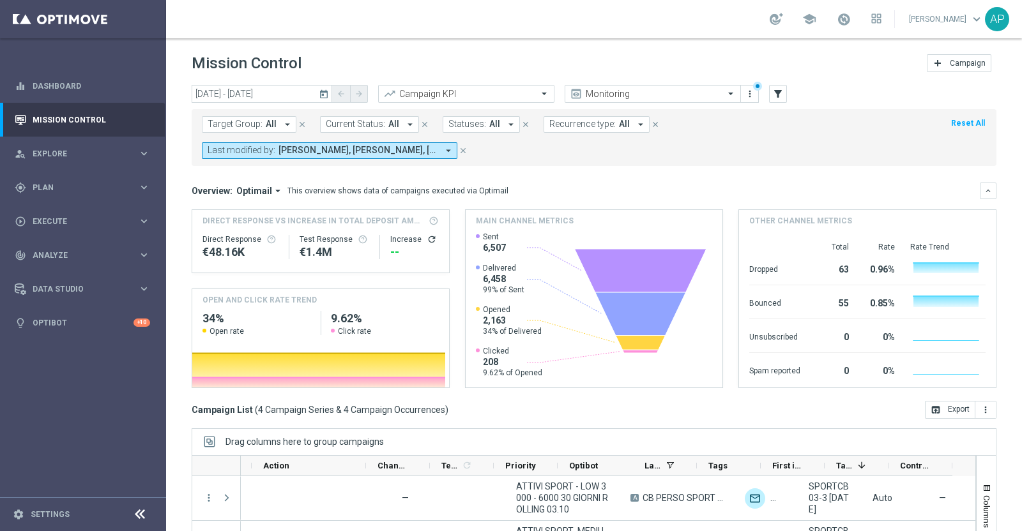
scroll to position [0, 367]
